Goal: Task Accomplishment & Management: Manage account settings

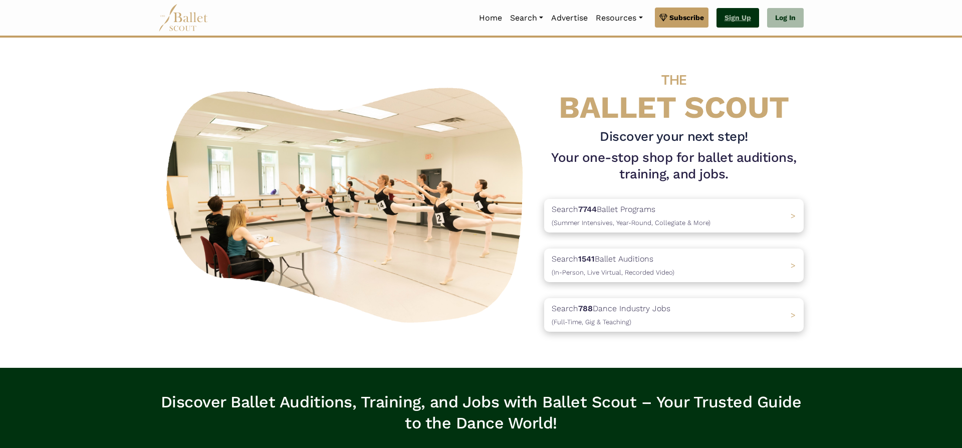
click at [737, 20] on link "Sign Up" at bounding box center [738, 18] width 43 height 20
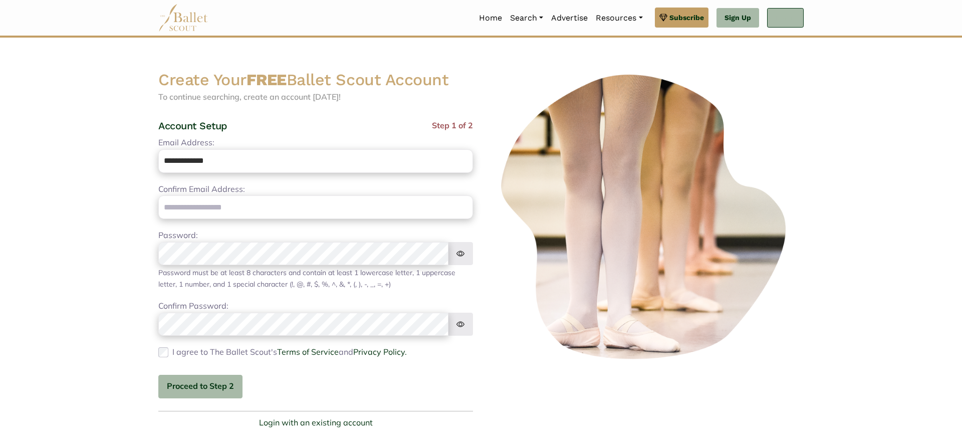
click at [797, 17] on link "Log In" at bounding box center [785, 18] width 37 height 20
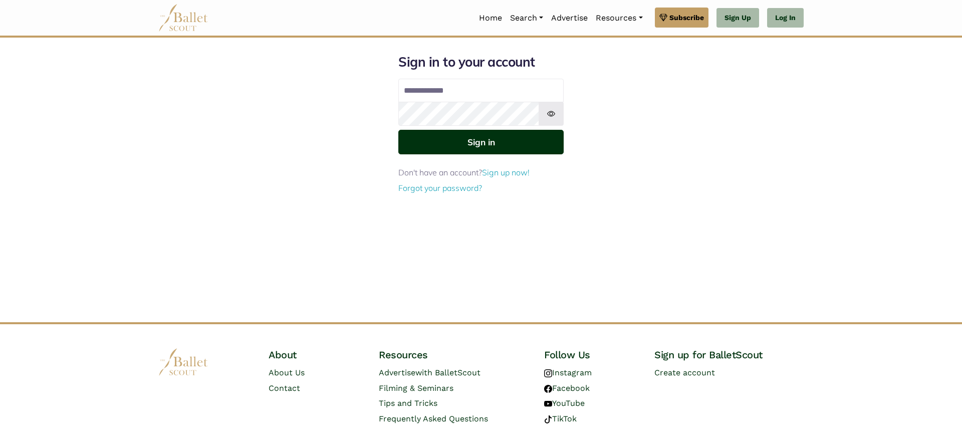
type input "**********"
click at [536, 146] on button "Sign in" at bounding box center [480, 142] width 165 height 25
